Goal: Task Accomplishment & Management: Complete application form

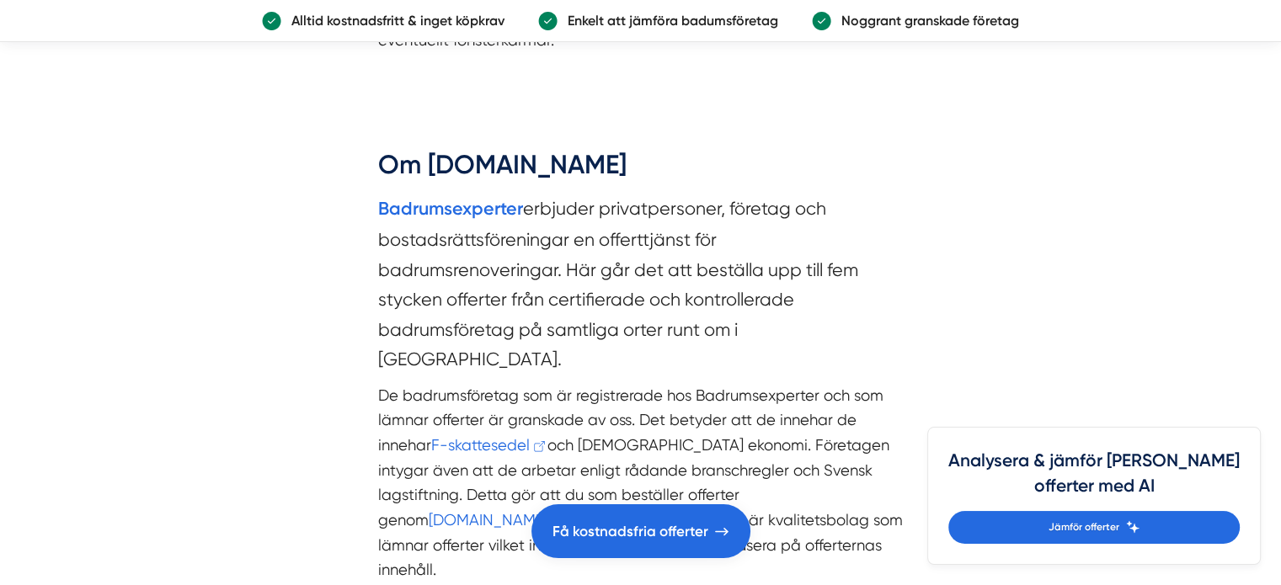
scroll to position [4777, 0]
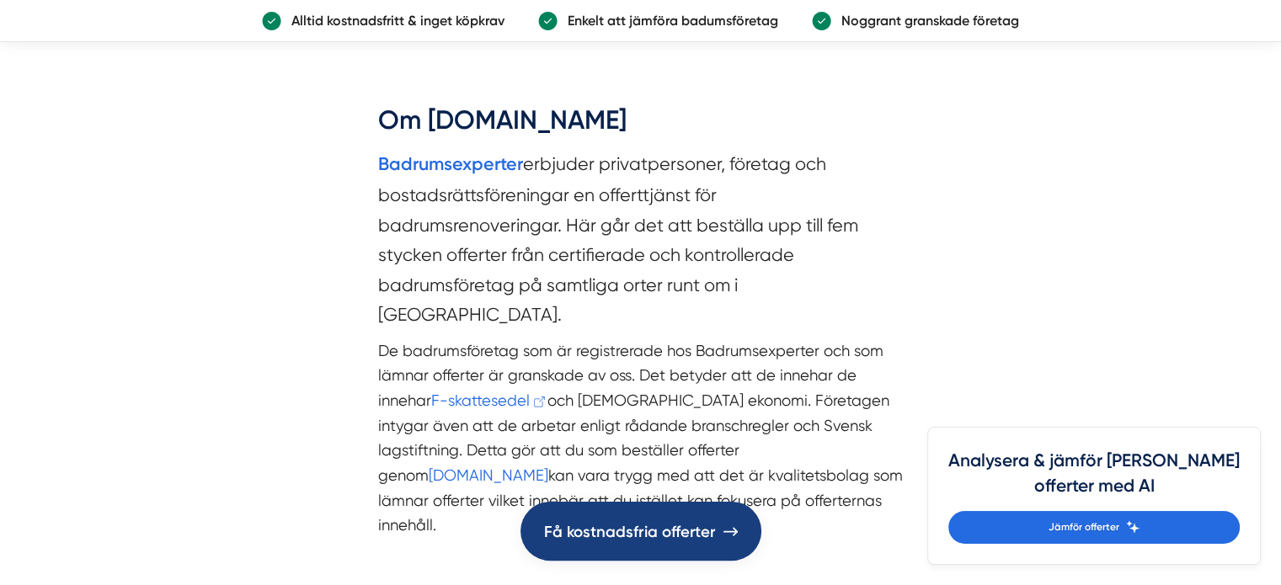
click at [623, 531] on span "Få kostnadsfria offerter" at bounding box center [630, 531] width 172 height 25
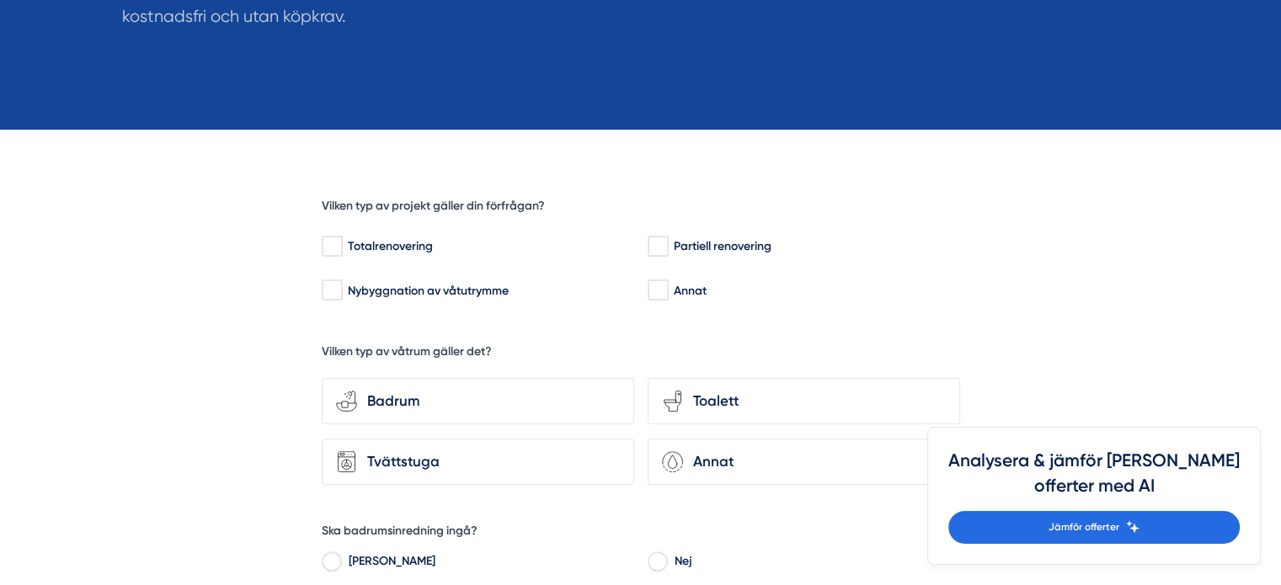
scroll to position [324, 0]
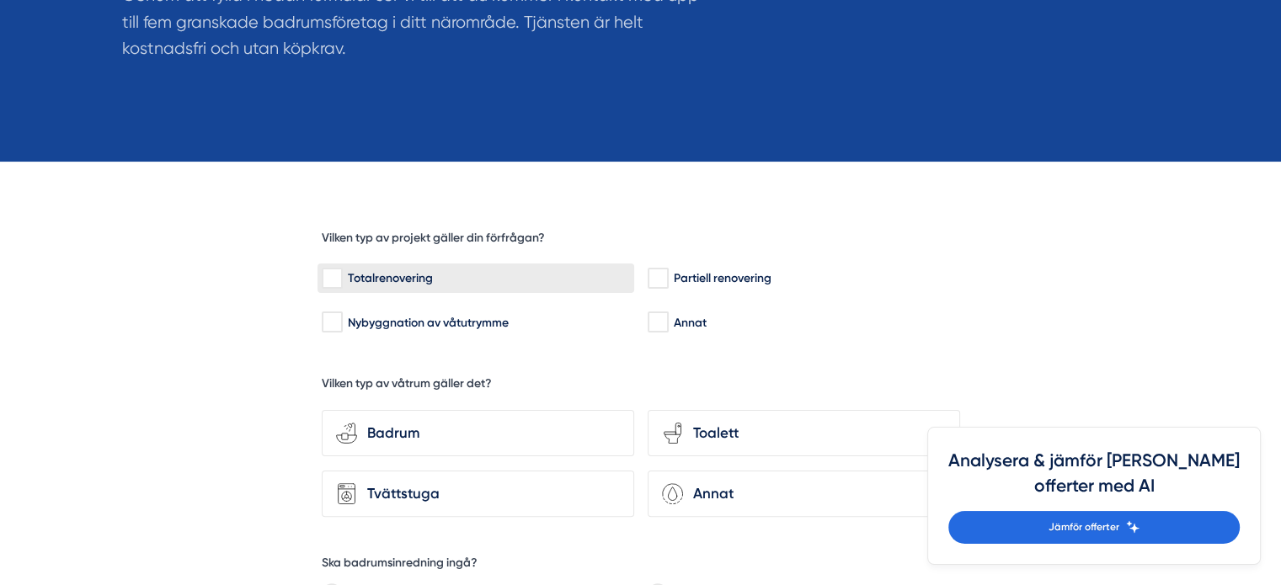
click at [328, 283] on input "Totalrenovering" at bounding box center [331, 278] width 19 height 17
checkbox input "true"
click at [395, 430] on div "Badrum" at bounding box center [488, 433] width 263 height 23
click at [0, 0] on input "bathroom-tub-towel Badrum" at bounding box center [0, 0] width 0 height 0
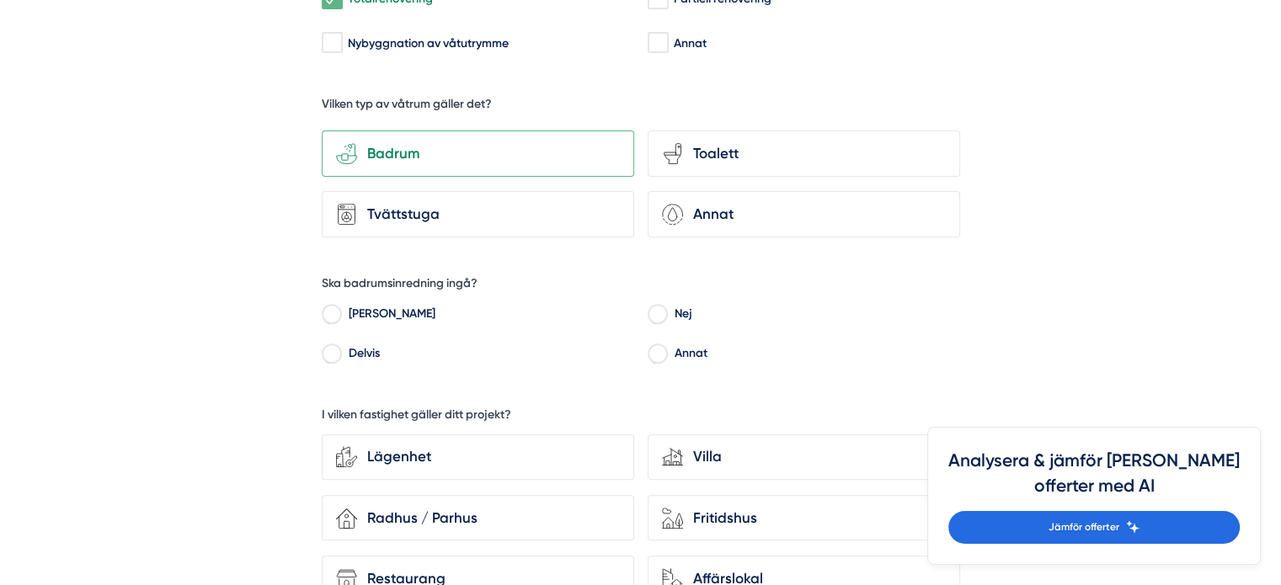
scroll to position [608, 0]
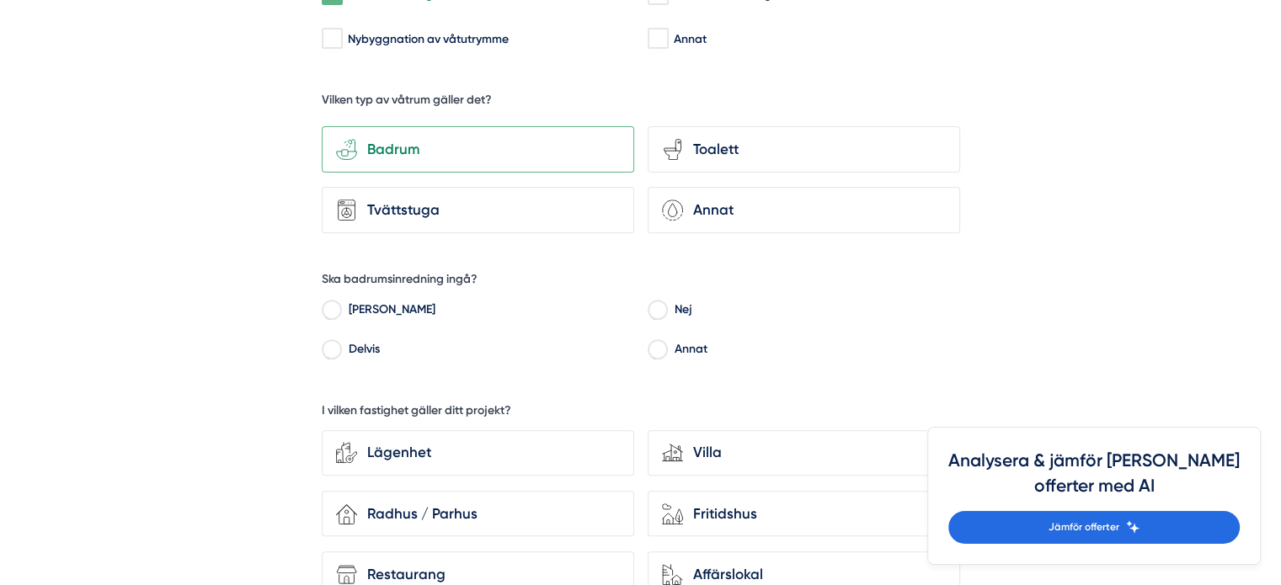
click at [334, 307] on input "[PERSON_NAME]" at bounding box center [331, 312] width 19 height 15
radio input "true"
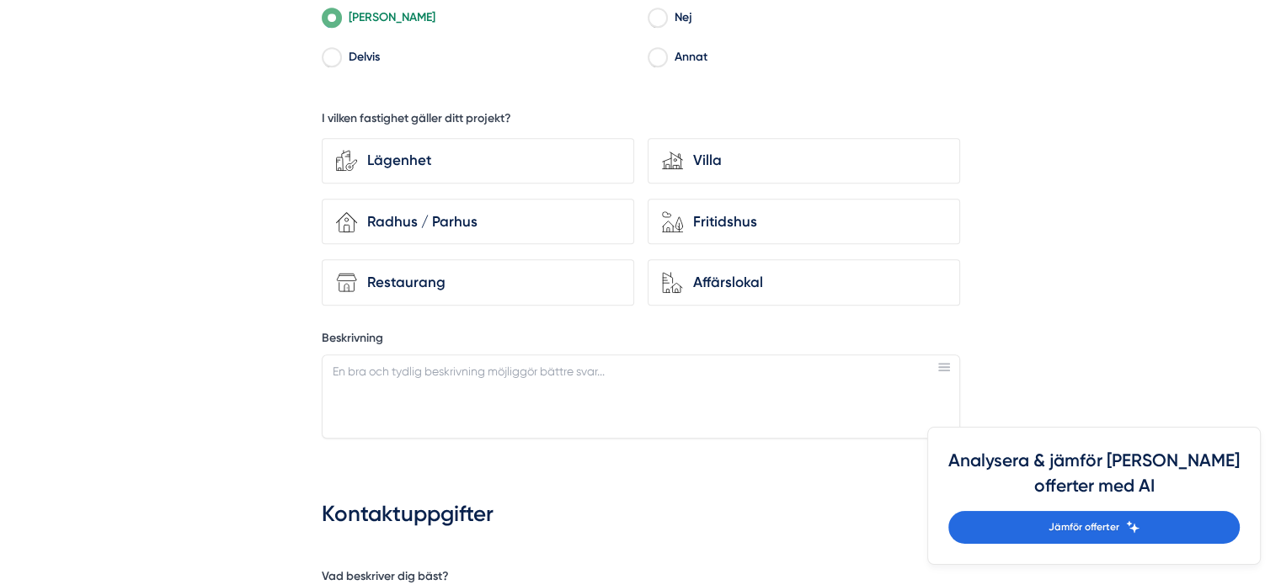
scroll to position [910, 0]
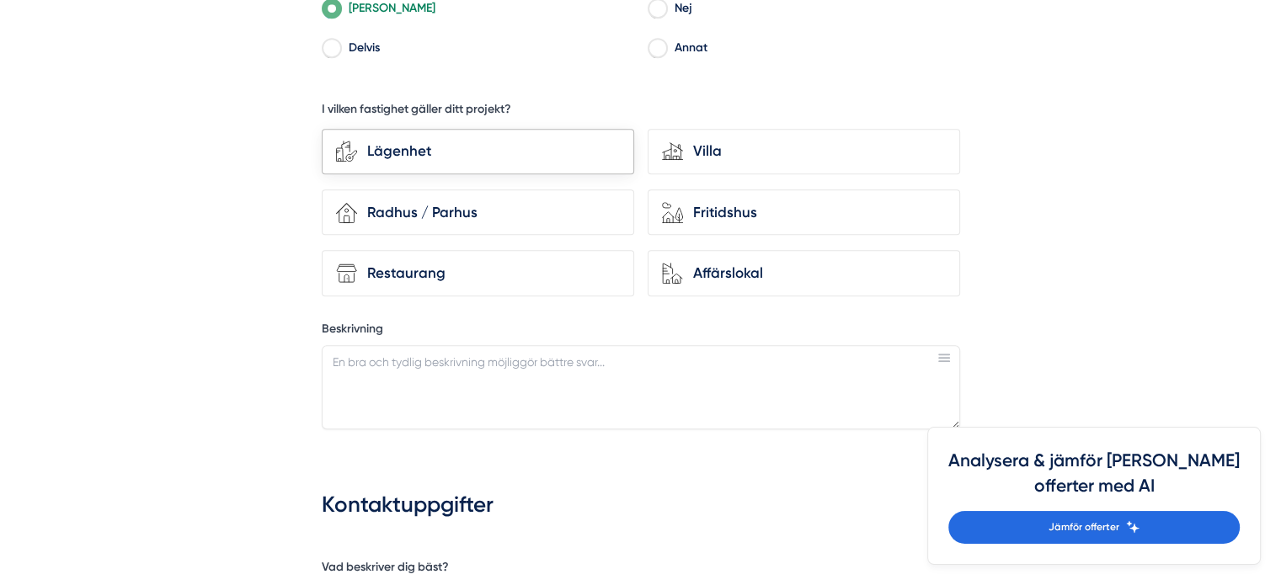
click at [378, 157] on div "Lägenhet" at bounding box center [488, 151] width 263 height 23
click at [0, 0] on input "Lägenhet" at bounding box center [0, 0] width 0 height 0
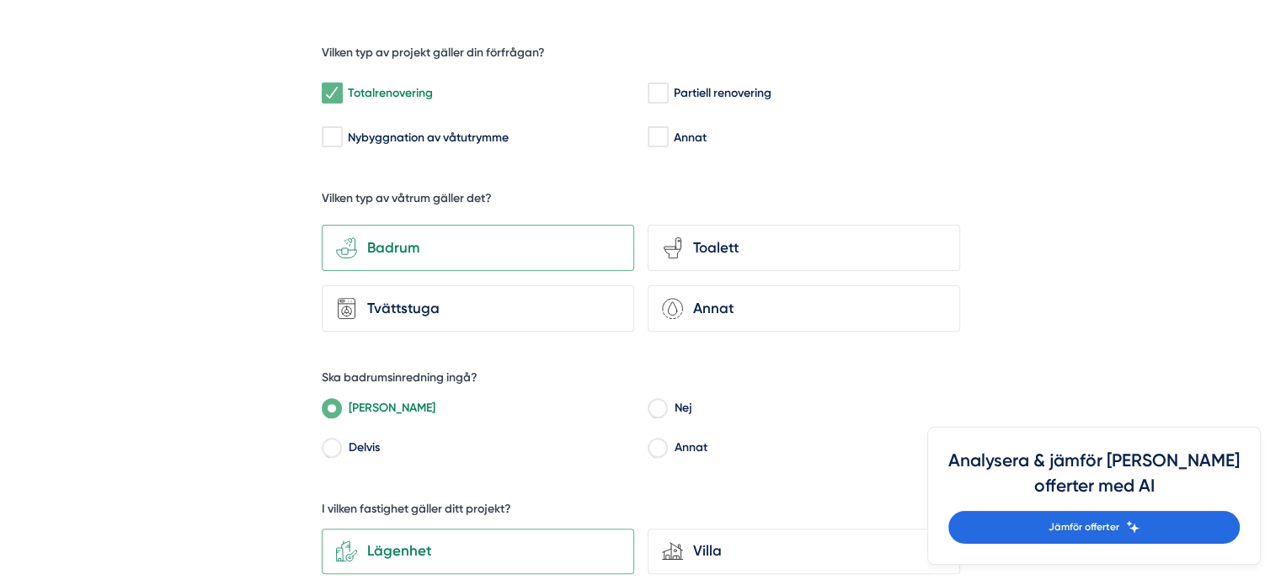
scroll to position [564, 0]
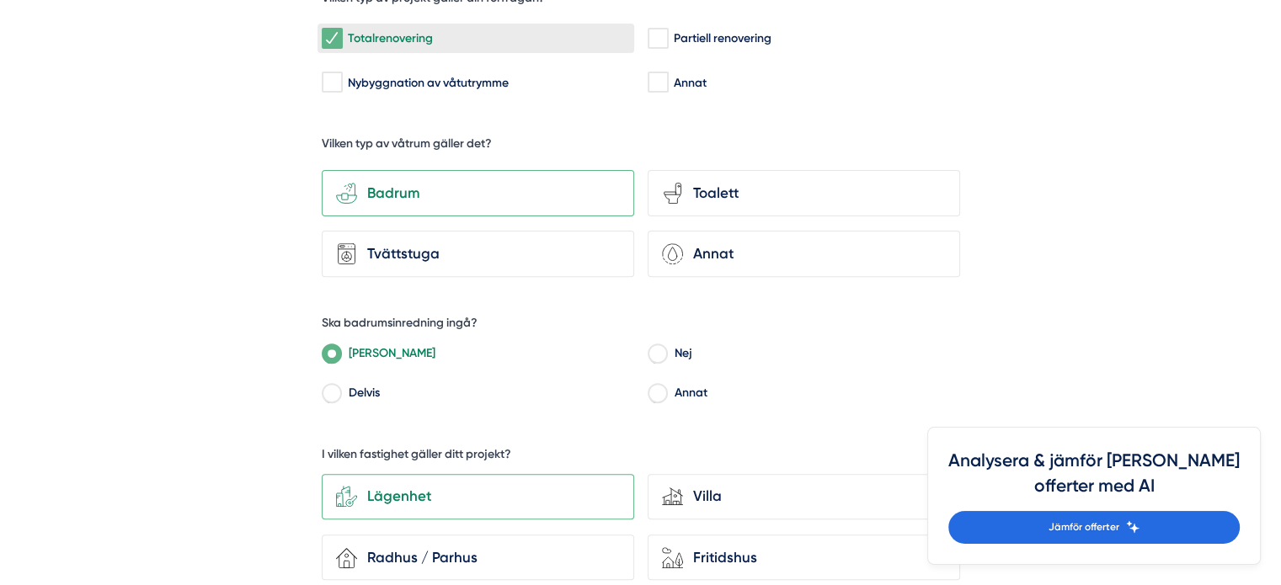
click at [327, 34] on input "Totalrenovering" at bounding box center [331, 38] width 19 height 17
checkbox input "false"
click at [336, 354] on input "[PERSON_NAME]" at bounding box center [331, 356] width 19 height 15
click at [327, 349] on input "[PERSON_NAME]" at bounding box center [331, 356] width 19 height 15
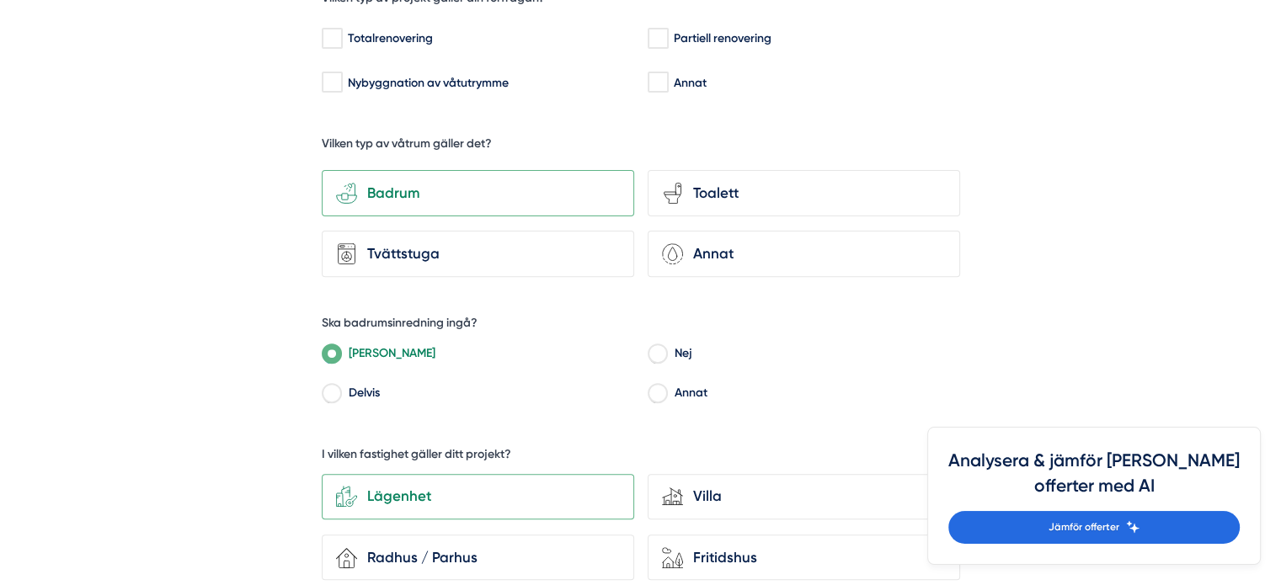
click at [536, 373] on div "Ja Nej [PERSON_NAME]" at bounding box center [641, 372] width 638 height 73
click at [446, 177] on div "bathroom-tub-towel Badrum" at bounding box center [478, 193] width 312 height 46
click at [0, 0] on input "bathroom-tub-towel Badrum" at bounding box center [0, 0] width 0 height 0
click at [352, 352] on label "[PERSON_NAME]" at bounding box center [487, 355] width 294 height 25
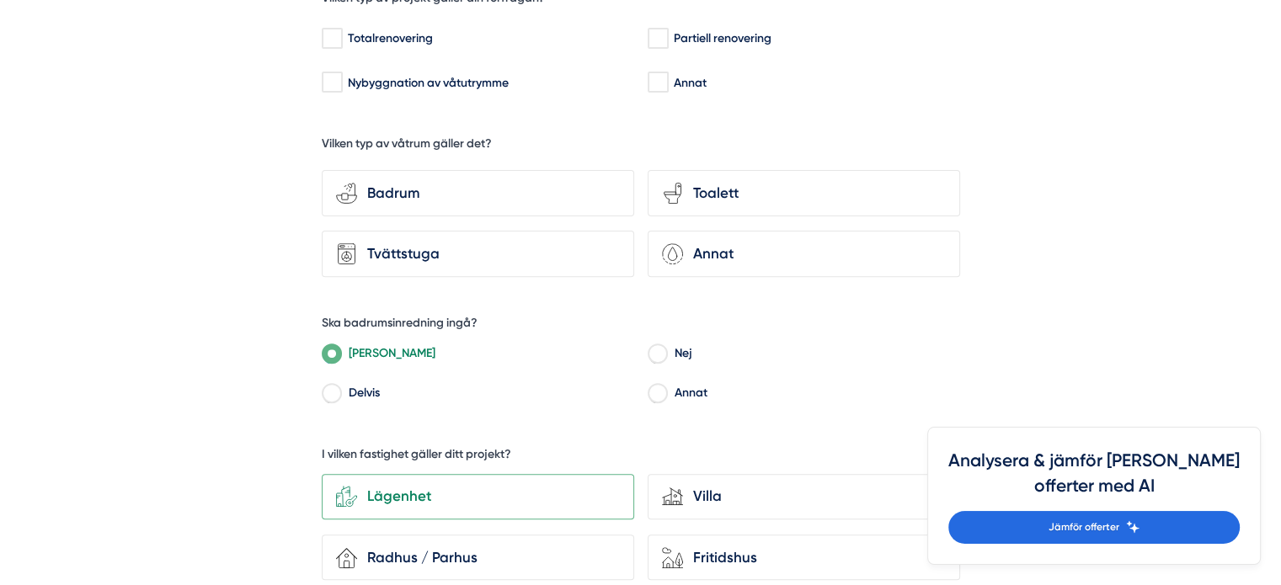
click at [341, 352] on input "[PERSON_NAME]" at bounding box center [331, 356] width 19 height 15
click at [392, 318] on h5 "Ska badrumsinredning ingå?" at bounding box center [400, 325] width 156 height 21
click at [428, 494] on div "Lägenhet" at bounding box center [488, 496] width 263 height 23
click at [0, 0] on input "Lägenhet" at bounding box center [0, 0] width 0 height 0
click at [323, 349] on input "[PERSON_NAME]" at bounding box center [331, 356] width 19 height 15
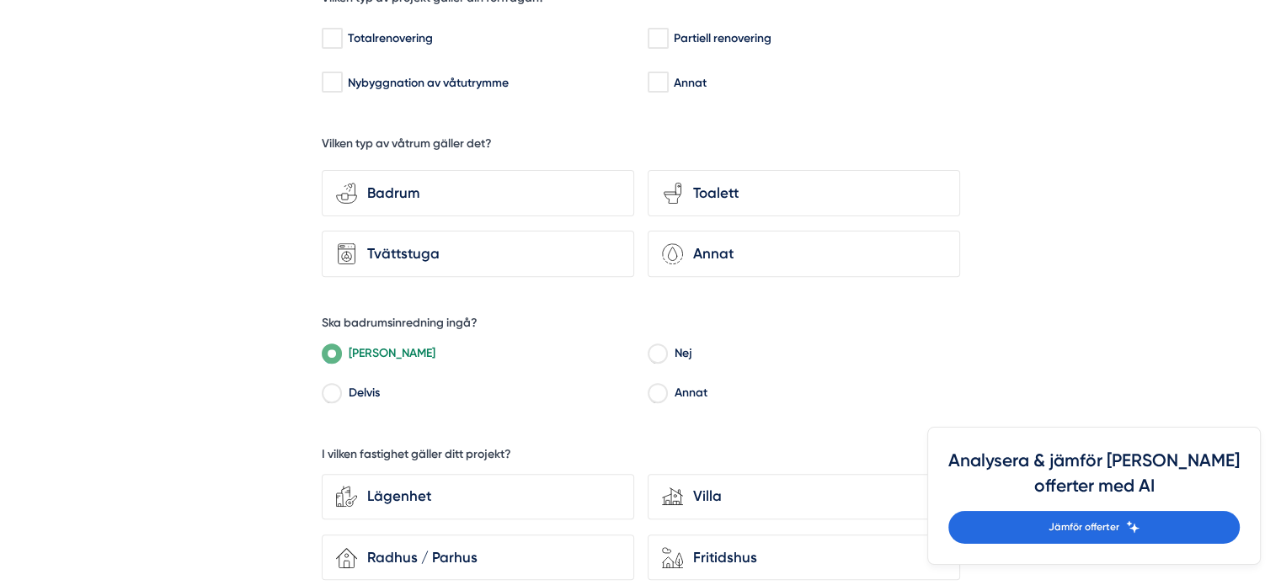
click at [323, 349] on input "[PERSON_NAME]" at bounding box center [331, 356] width 19 height 15
click at [329, 349] on input "[PERSON_NAME]" at bounding box center [331, 356] width 19 height 15
click at [659, 388] on input "Annat" at bounding box center [657, 395] width 19 height 15
radio input "true"
click at [620, 369] on div "Ja Nej [PERSON_NAME]" at bounding box center [641, 372] width 638 height 73
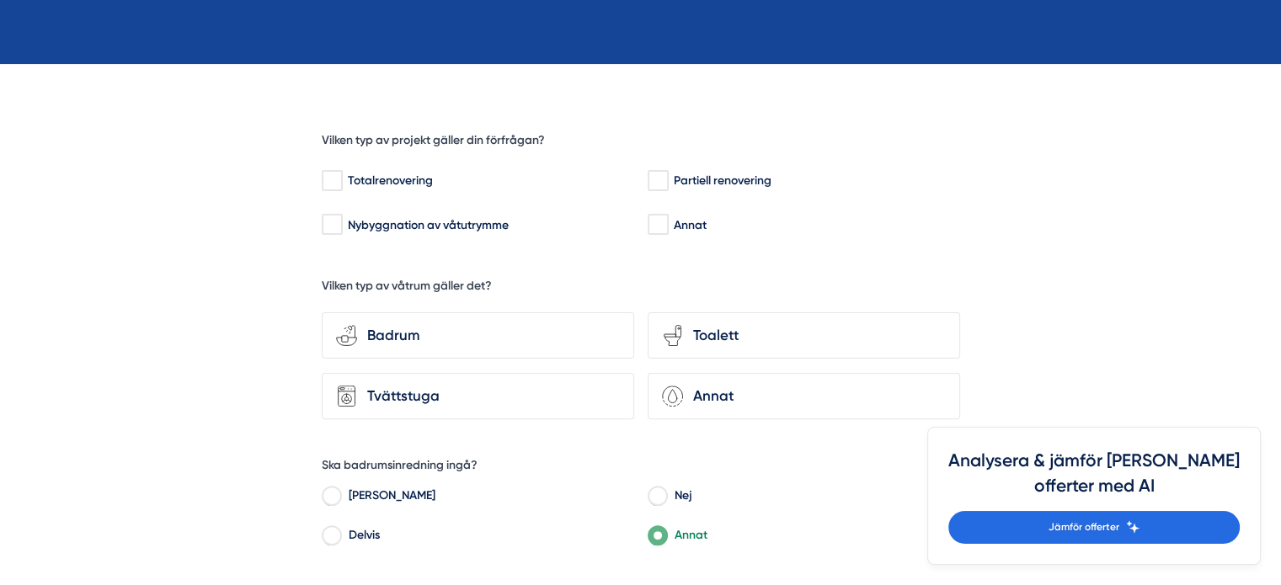
scroll to position [360, 0]
